Goal: Information Seeking & Learning: Learn about a topic

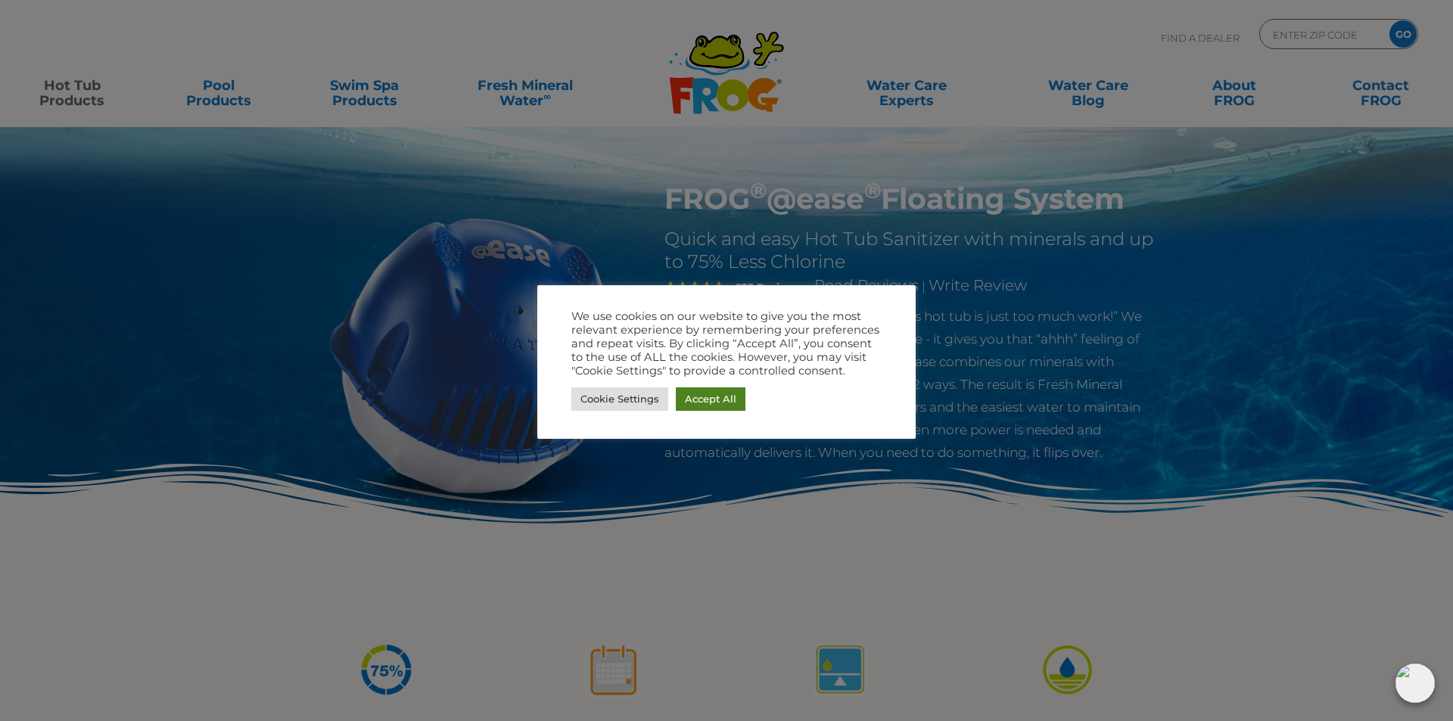
click at [720, 398] on link "Accept All" at bounding box center [711, 399] width 70 height 23
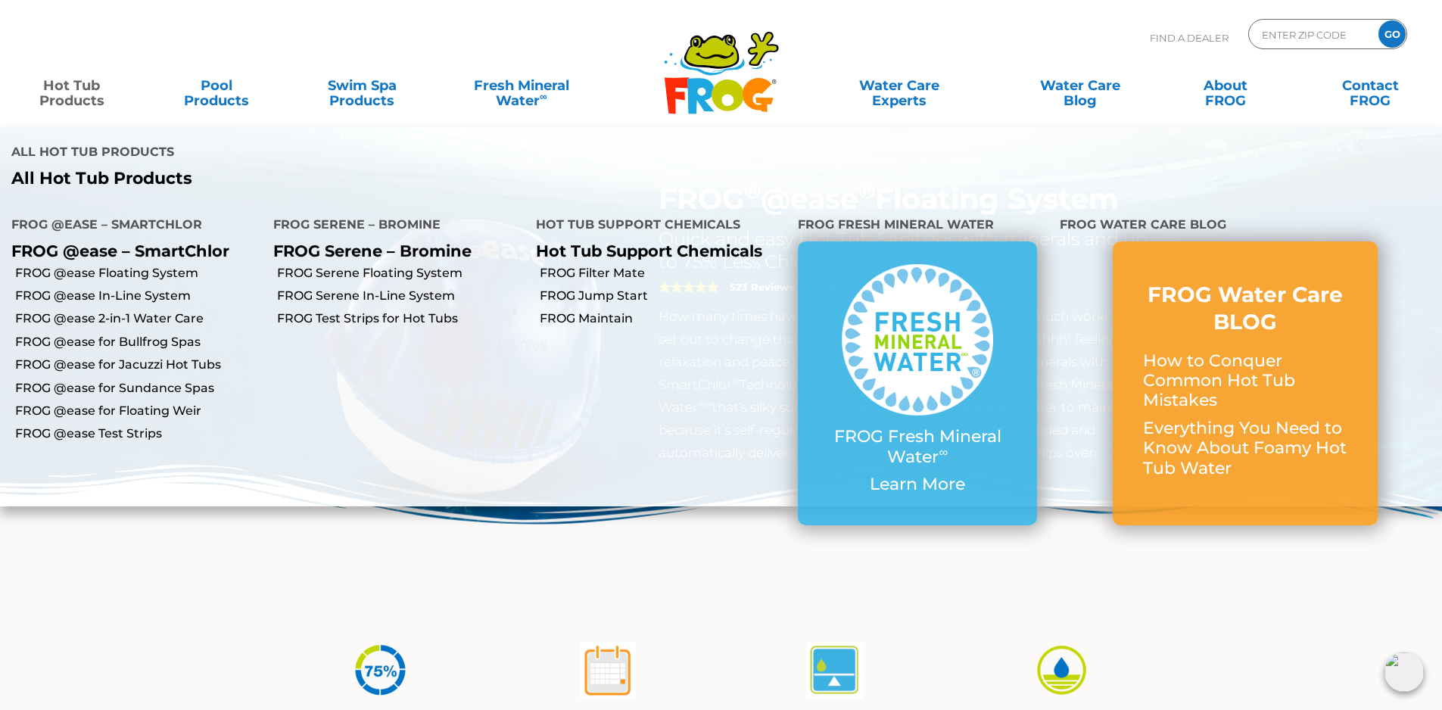
click at [54, 84] on link "Hot Tub Products" at bounding box center [71, 85] width 113 height 30
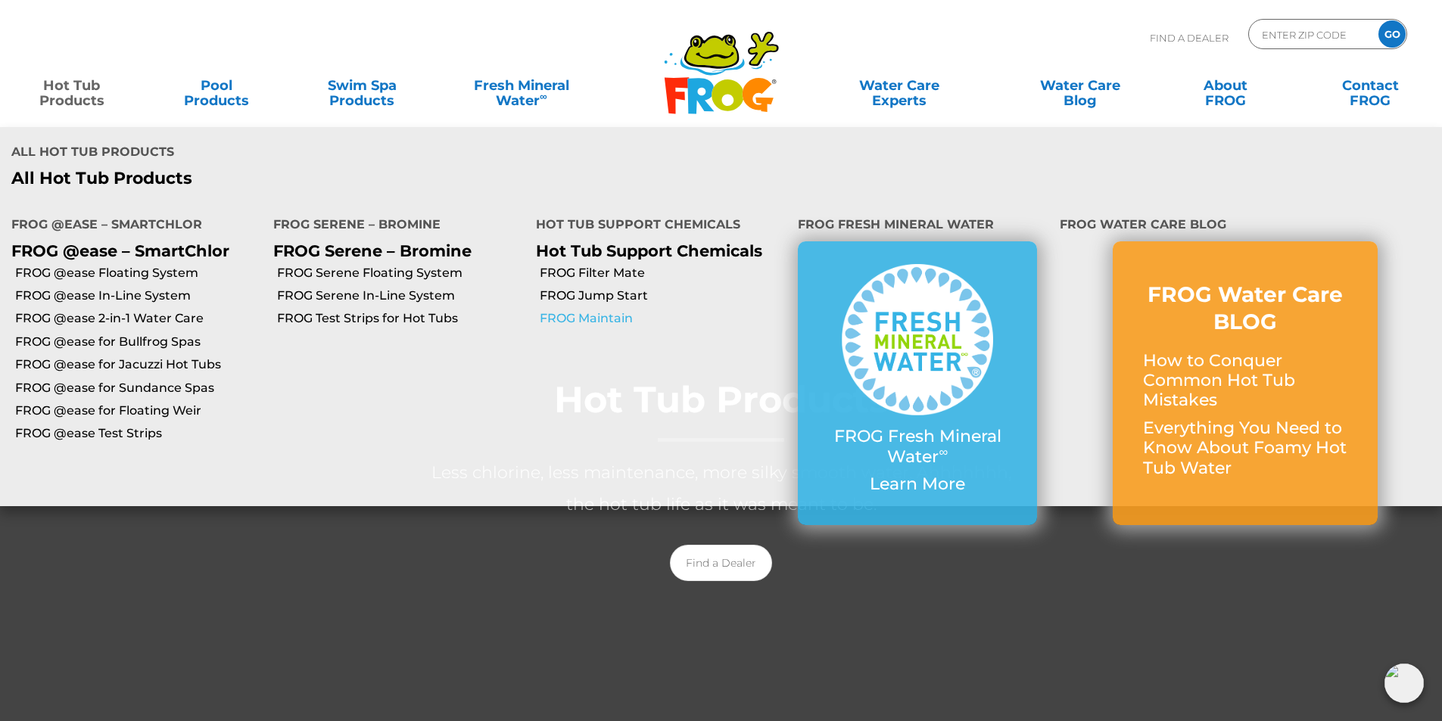
click at [599, 310] on link "FROG Maintain" at bounding box center [663, 318] width 247 height 17
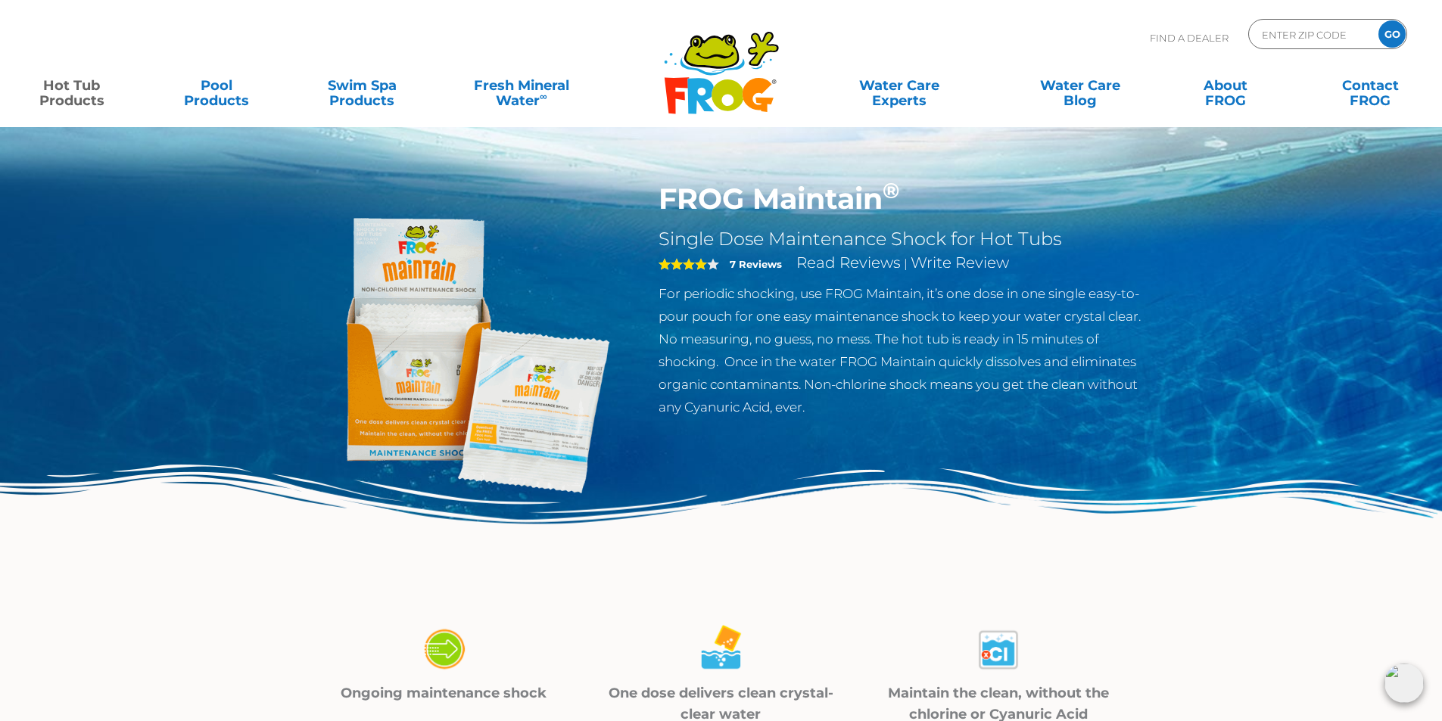
click at [83, 87] on link "Hot Tub Products" at bounding box center [71, 85] width 113 height 30
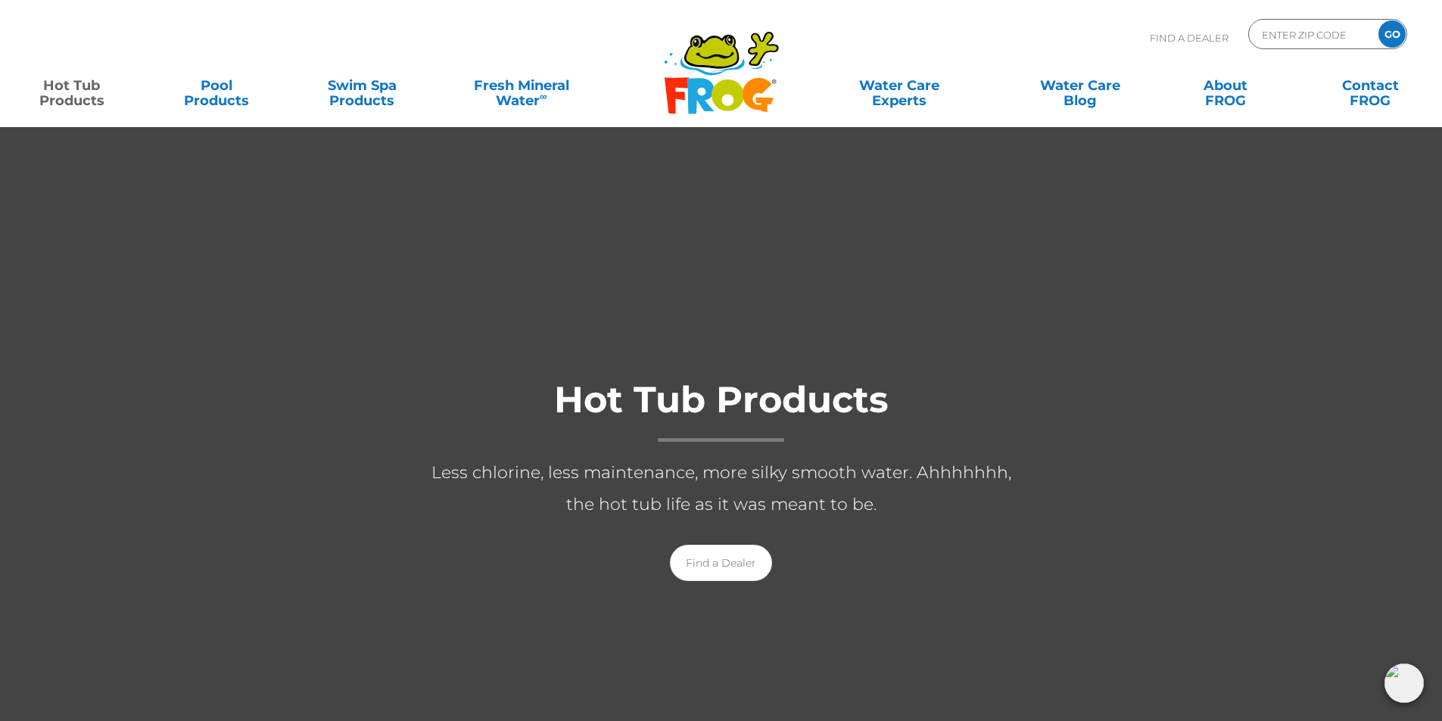
click at [75, 93] on link "Hot Tub Products" at bounding box center [71, 85] width 113 height 30
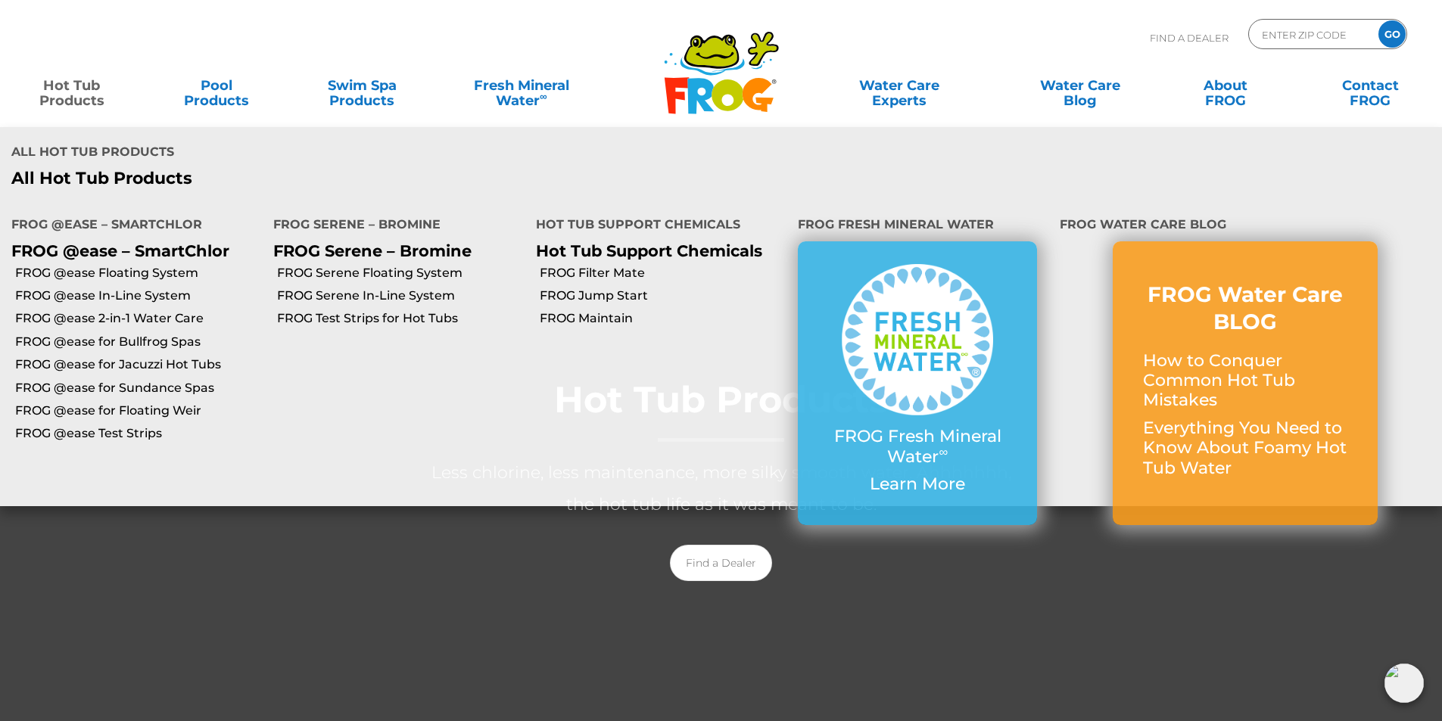
click at [73, 100] on link "Hot Tub Products" at bounding box center [71, 85] width 113 height 30
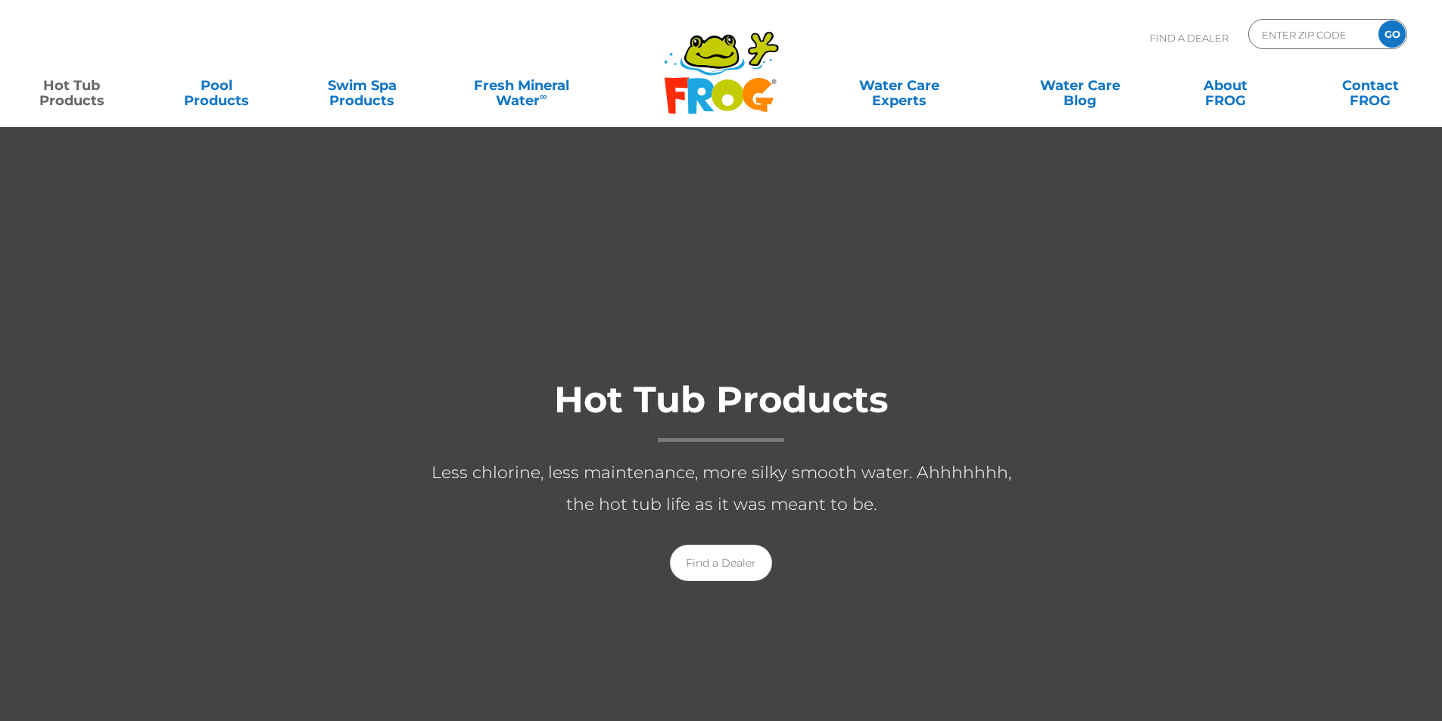
click at [73, 100] on link "Hot Tub Products" at bounding box center [71, 85] width 113 height 30
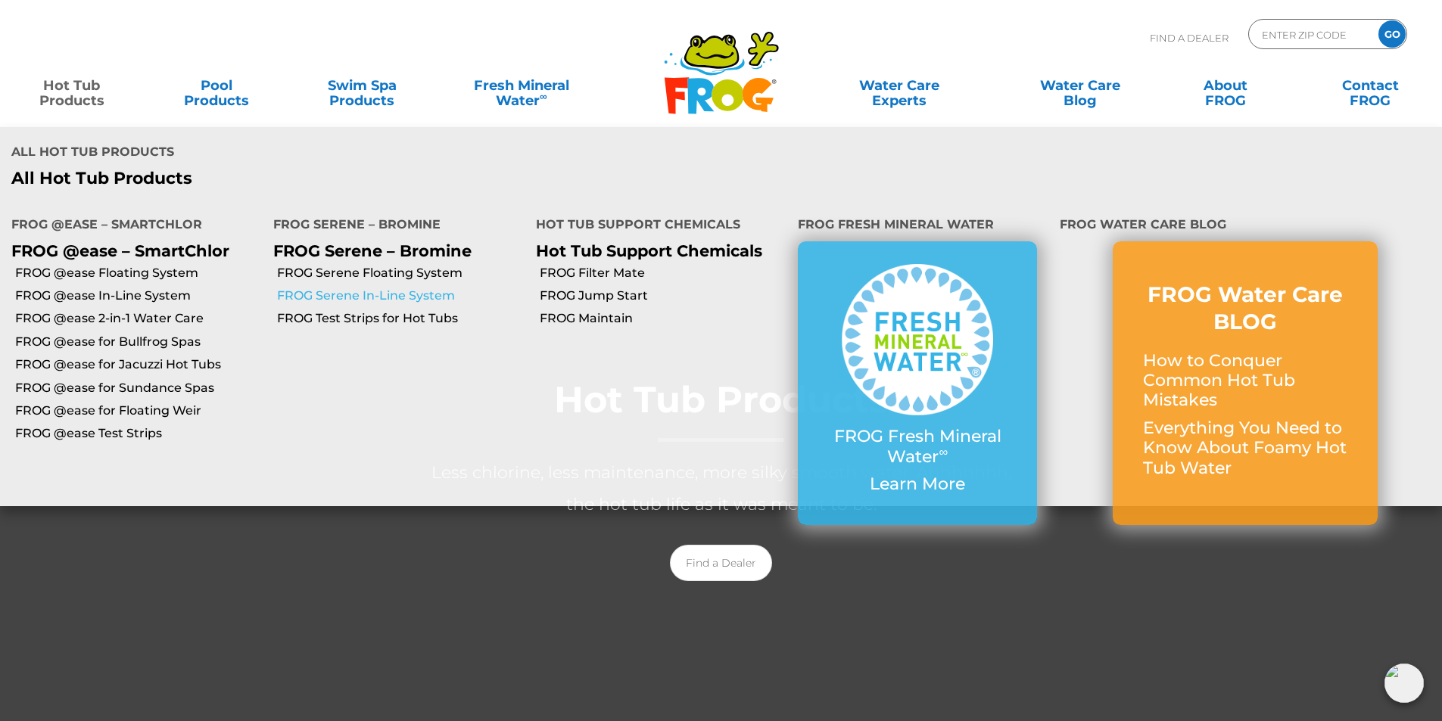
click at [378, 288] on link "FROG Serene In-Line System" at bounding box center [400, 296] width 247 height 17
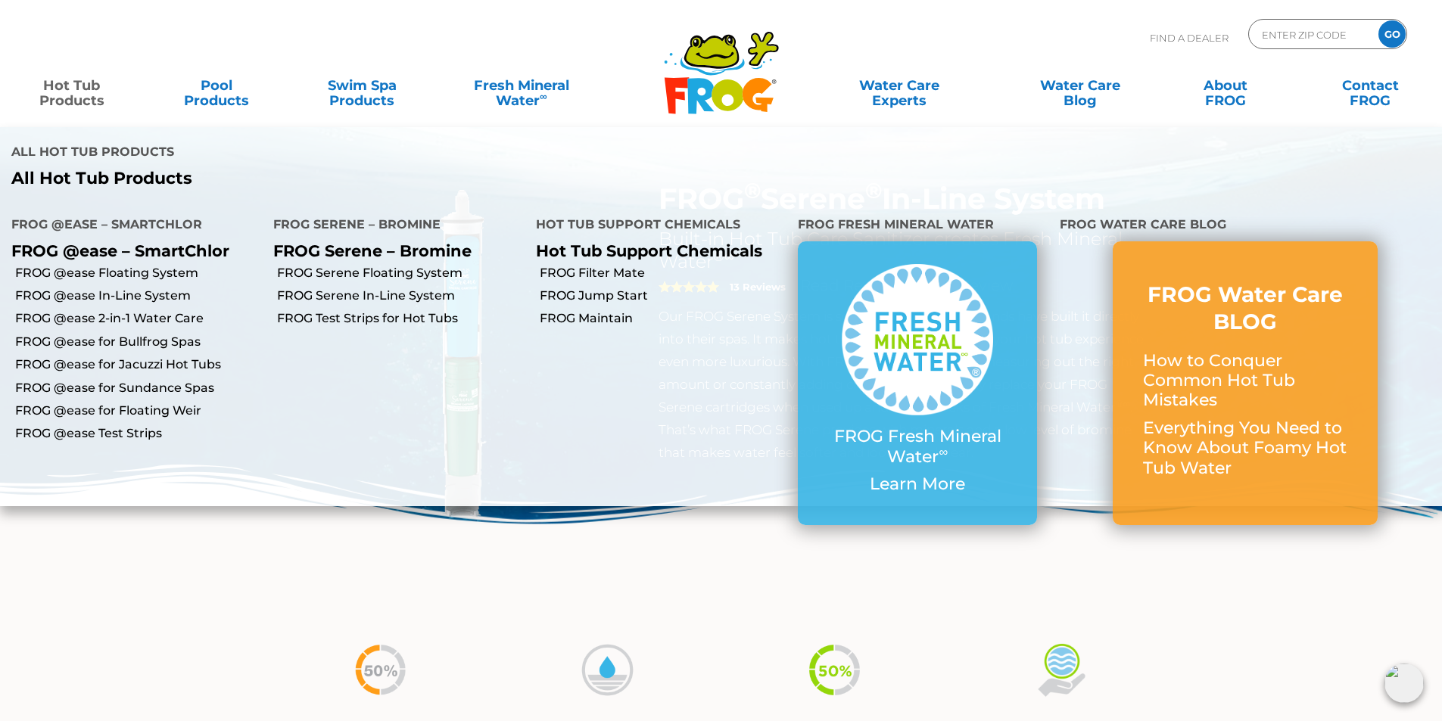
click at [95, 95] on link "Hot Tub Products" at bounding box center [71, 85] width 113 height 30
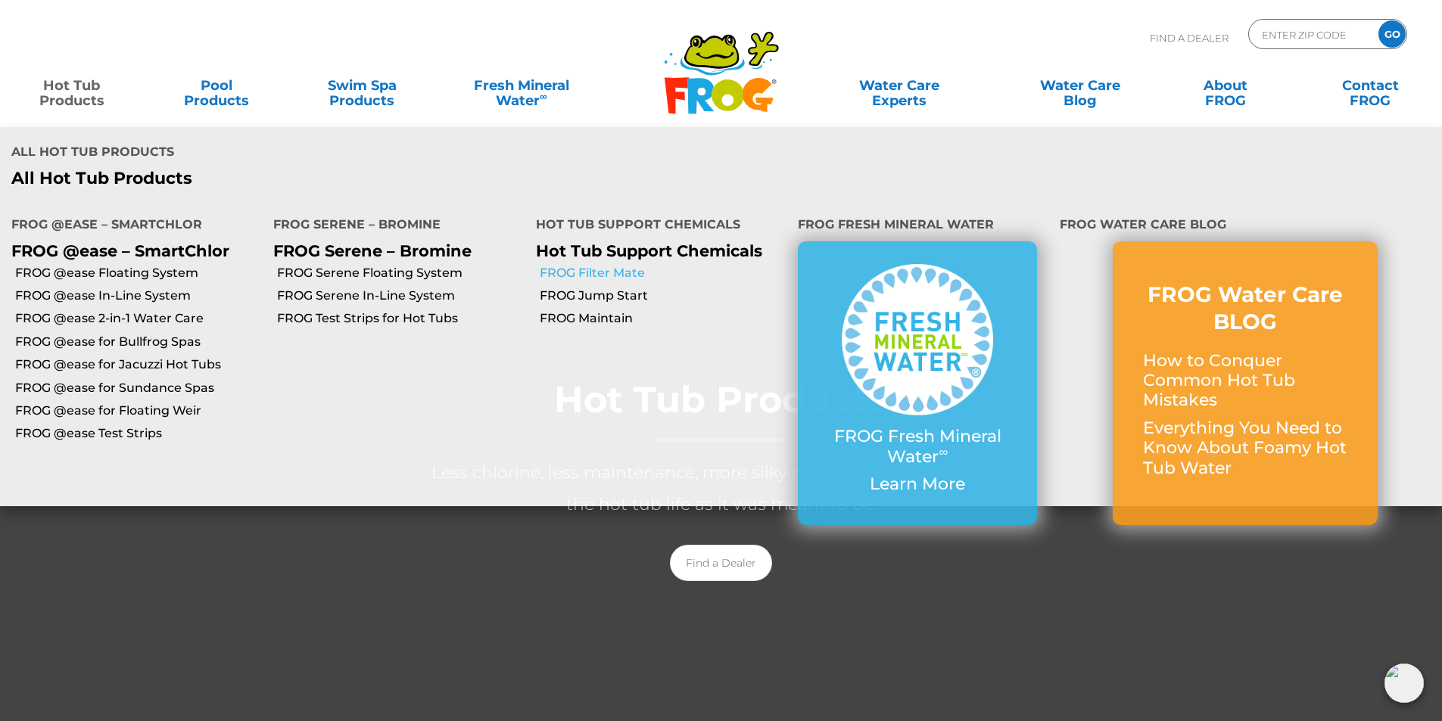
click at [585, 265] on link "FROG Filter Mate" at bounding box center [663, 273] width 247 height 17
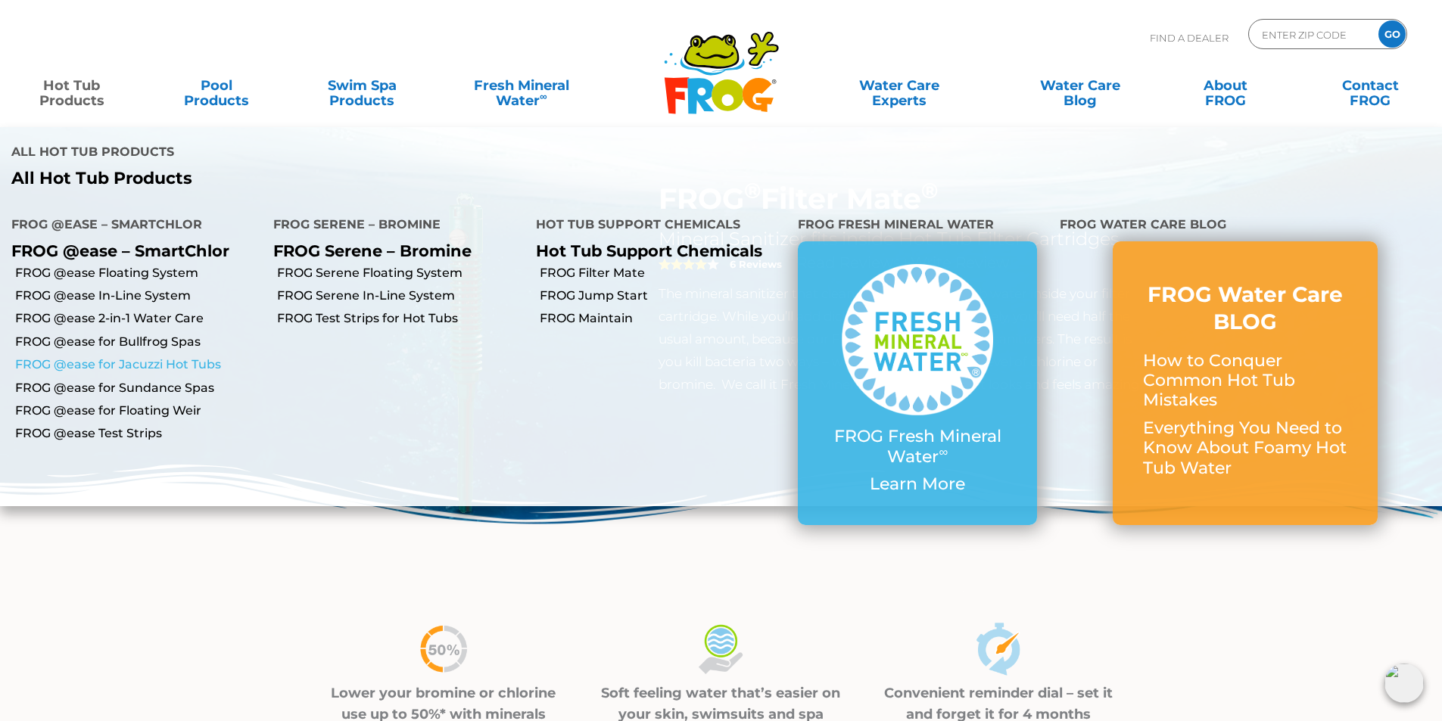
click at [101, 356] on link "FROG @ease for Jacuzzi Hot Tubs" at bounding box center [138, 364] width 247 height 17
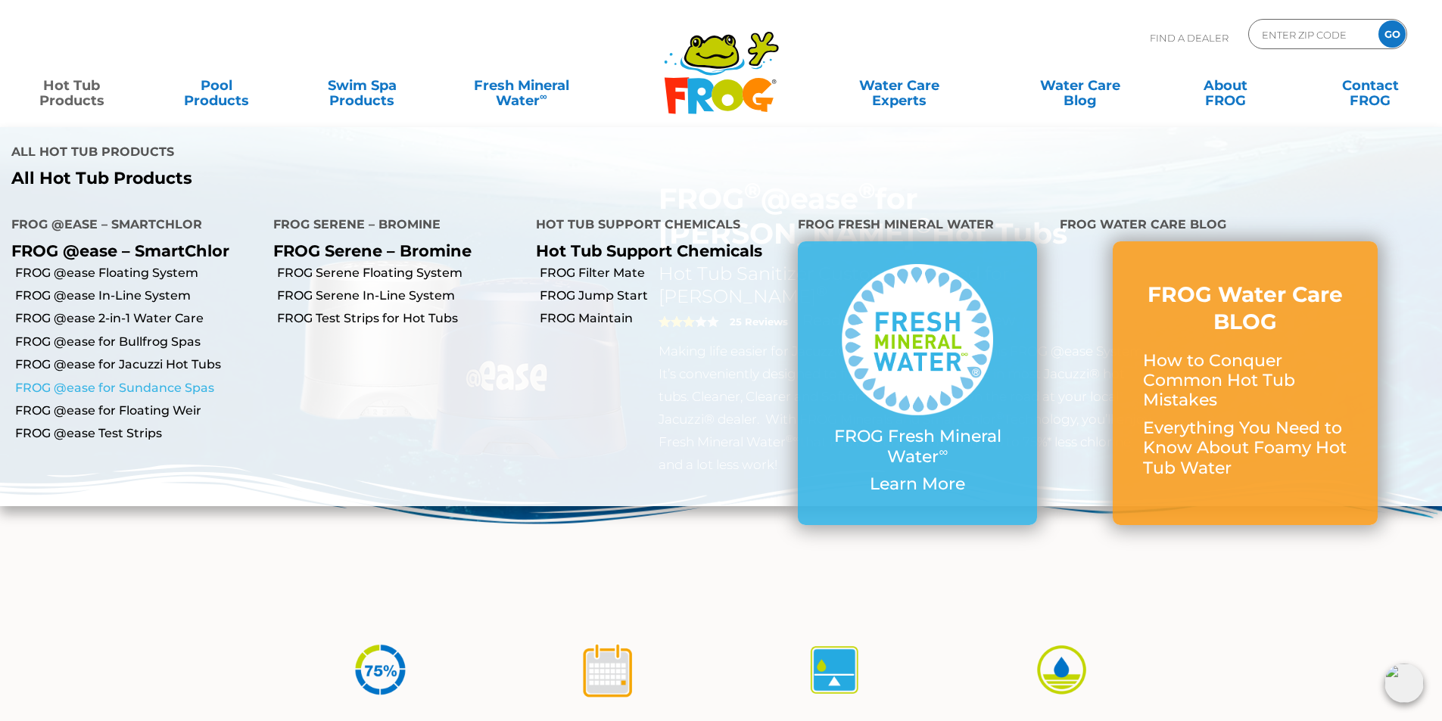
click at [111, 380] on link "FROG @ease for Sundance Spas" at bounding box center [138, 388] width 247 height 17
